Goal: Information Seeking & Learning: Learn about a topic

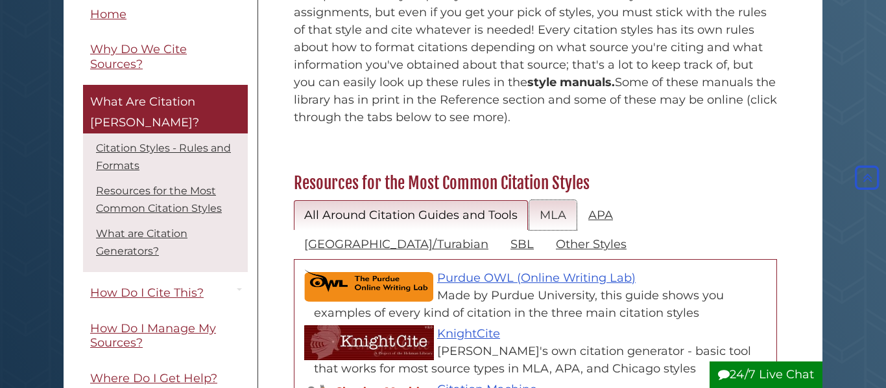
scroll to position [468, 0]
click at [551, 200] on link "MLA" at bounding box center [552, 215] width 47 height 30
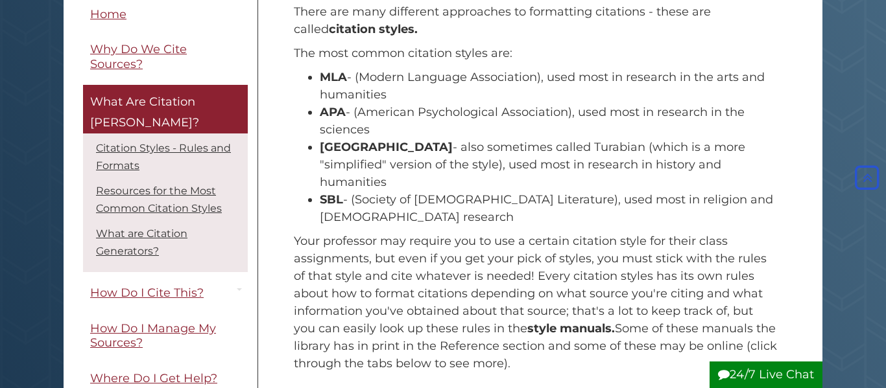
scroll to position [209, 0]
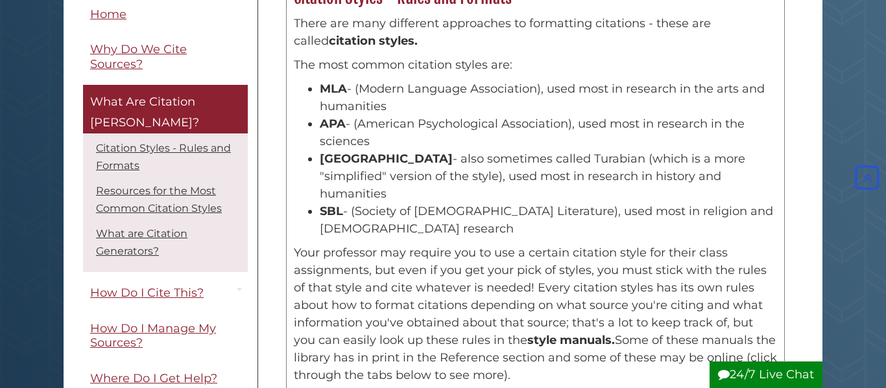
click at [360, 344] on p "Your professor may require you to use a certain citation style for their class …" at bounding box center [535, 315] width 483 height 140
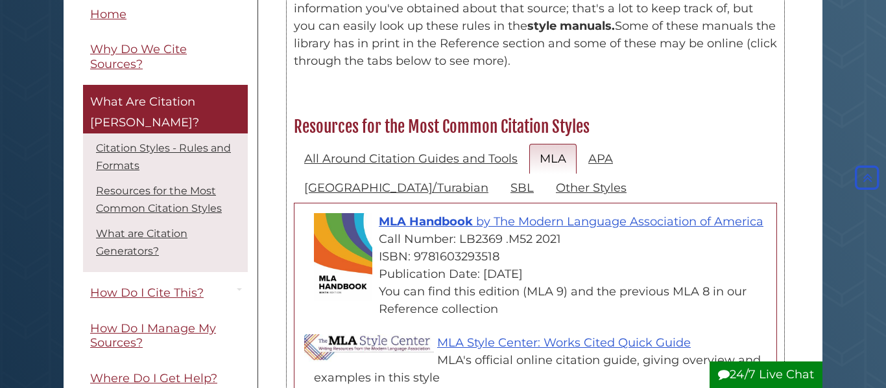
scroll to position [525, 0]
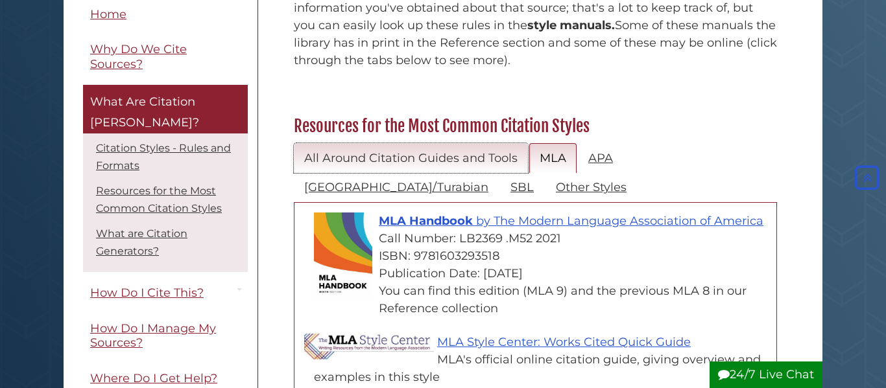
click at [495, 143] on link "All Around Citation Guides and Tools" at bounding box center [411, 158] width 234 height 30
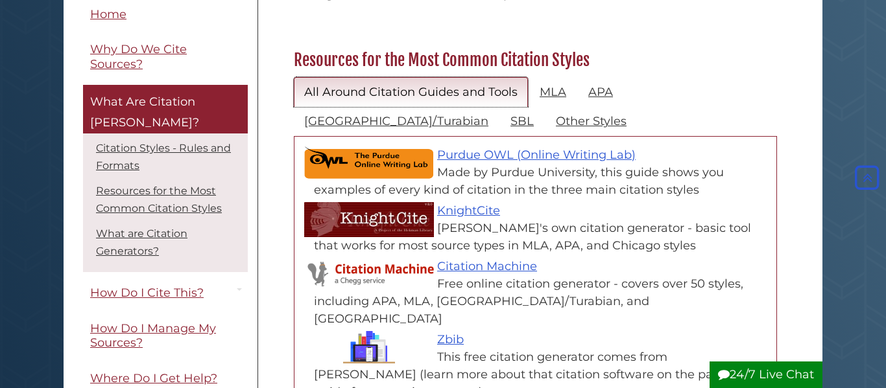
scroll to position [596, 0]
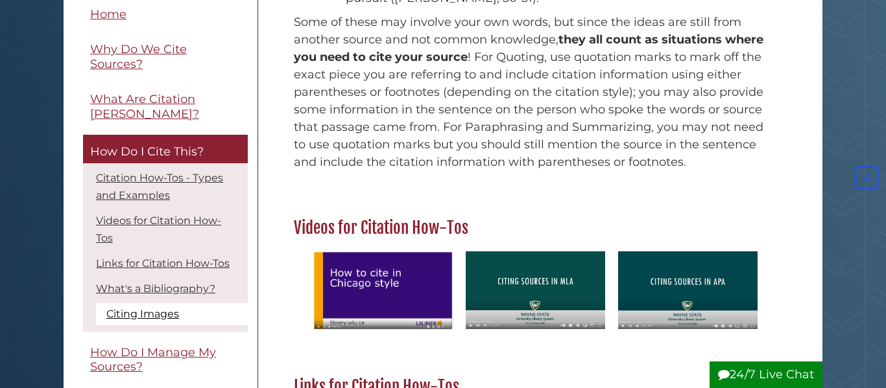
scroll to position [558, 0]
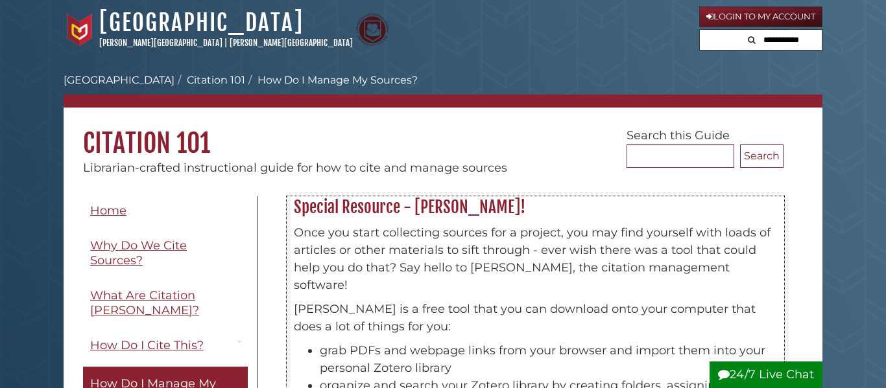
click at [479, 255] on p "Once you start collecting sources for a project, you may find yourself with loa…" at bounding box center [535, 259] width 483 height 70
